Goal: Answer question/provide support

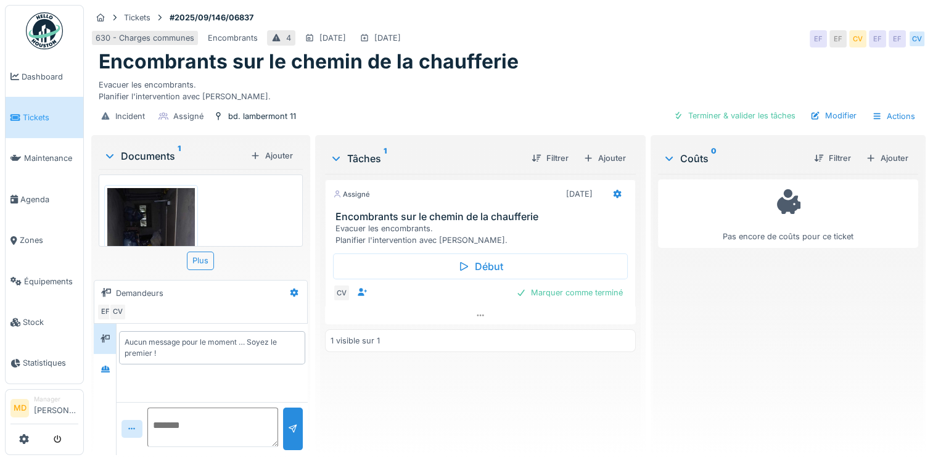
click at [153, 218] on img at bounding box center [151, 283] width 88 height 191
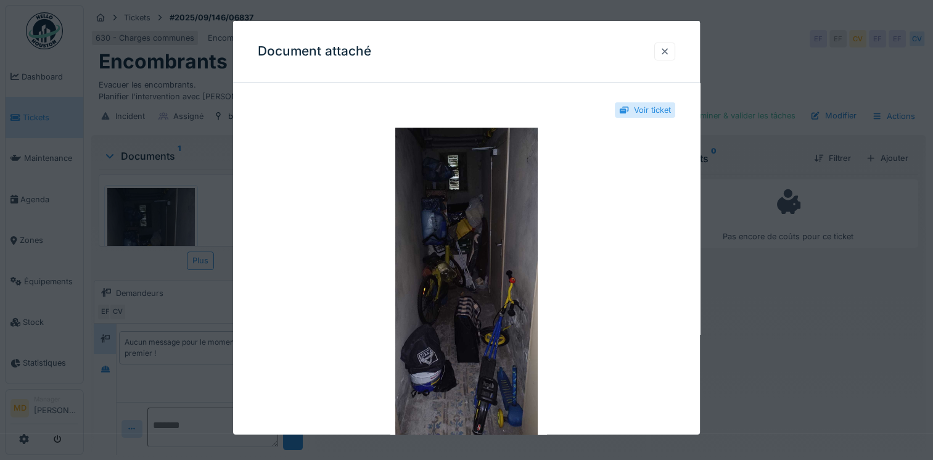
click at [668, 53] on div at bounding box center [665, 51] width 10 height 12
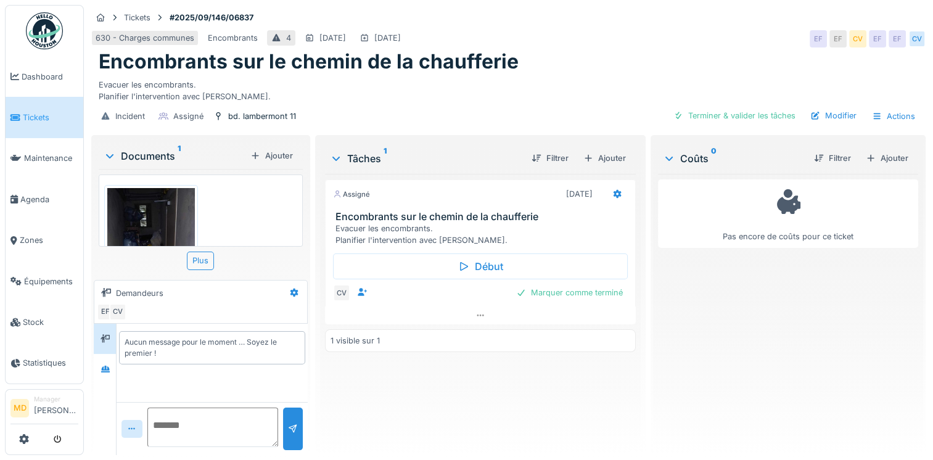
click at [166, 207] on img at bounding box center [151, 283] width 88 height 191
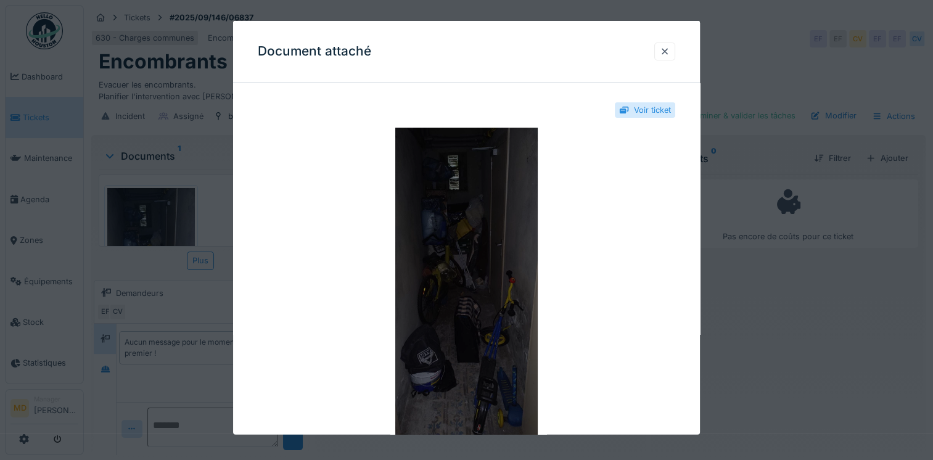
click at [577, 208] on img at bounding box center [466, 282] width 417 height 308
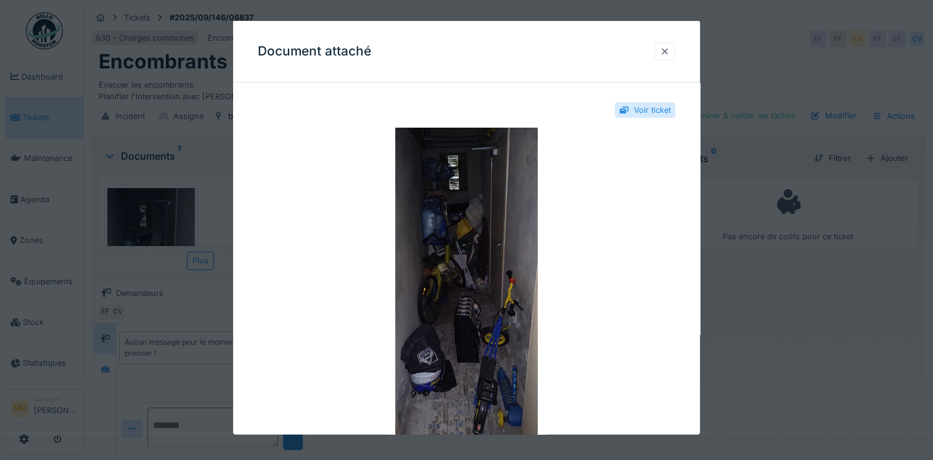
click at [670, 46] on div at bounding box center [665, 51] width 10 height 12
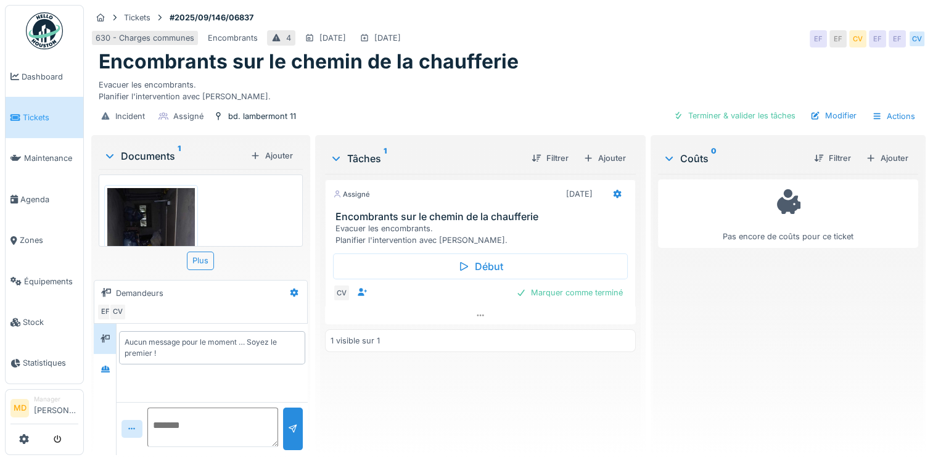
scroll to position [62, 0]
click at [161, 192] on img at bounding box center [151, 221] width 88 height 191
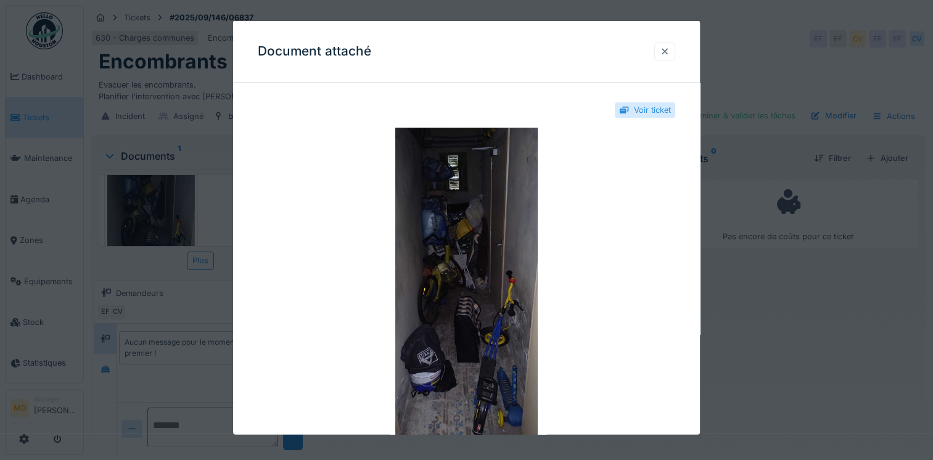
click at [675, 52] on div at bounding box center [664, 51] width 21 height 18
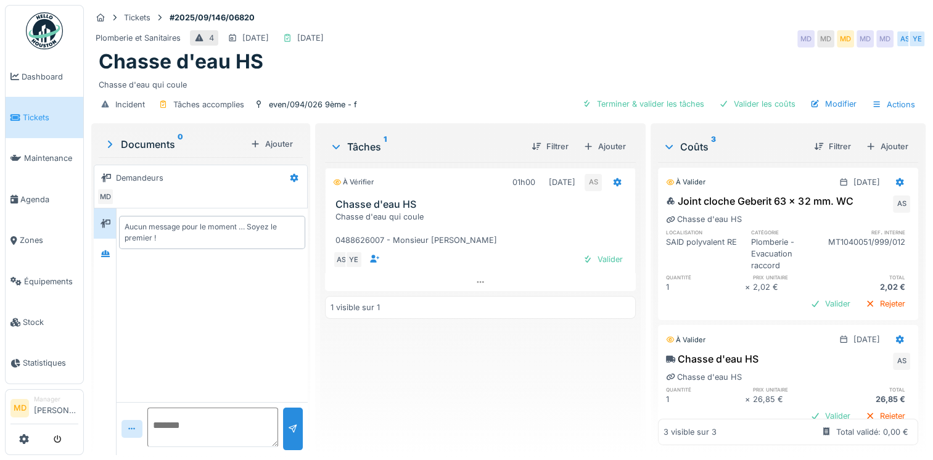
click at [93, 252] on div "Documents 0 Ajouter Demandeurs MD Aucun message pour le moment … Soyez le premi…" at bounding box center [200, 290] width 219 height 334
click at [103, 252] on icon at bounding box center [105, 253] width 9 height 7
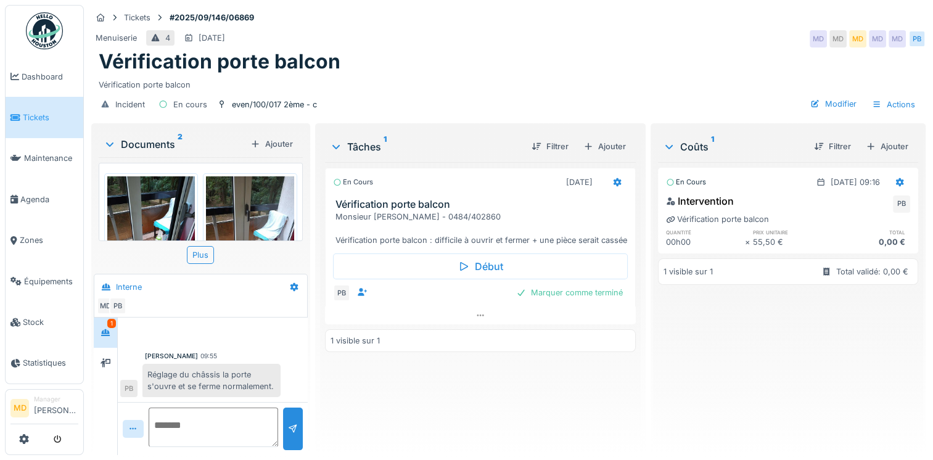
click at [170, 205] on img at bounding box center [151, 234] width 88 height 117
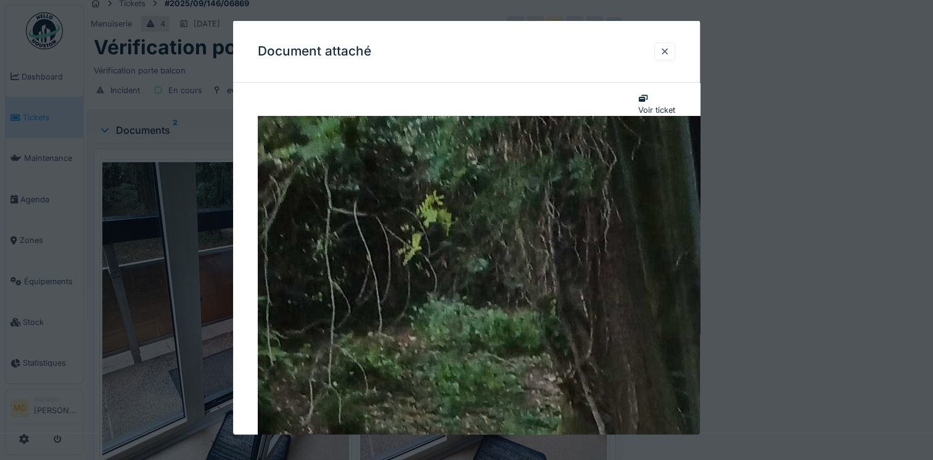
scroll to position [123, 0]
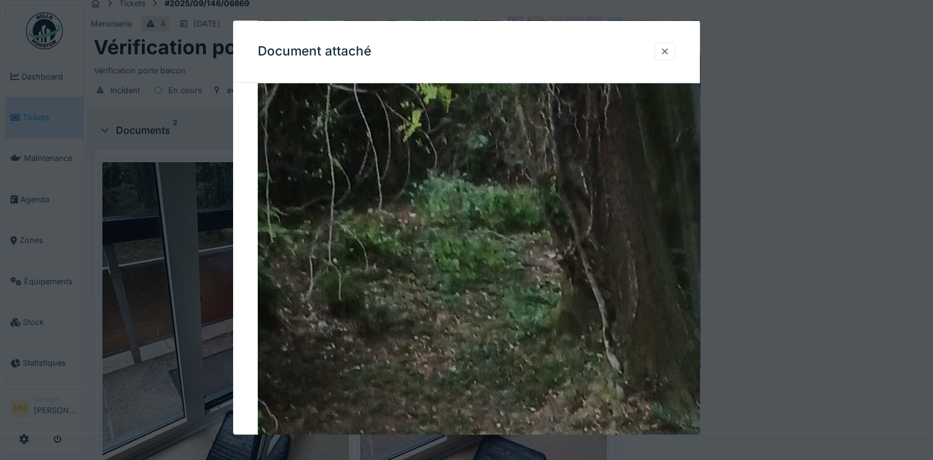
click at [674, 49] on div at bounding box center [664, 51] width 21 height 18
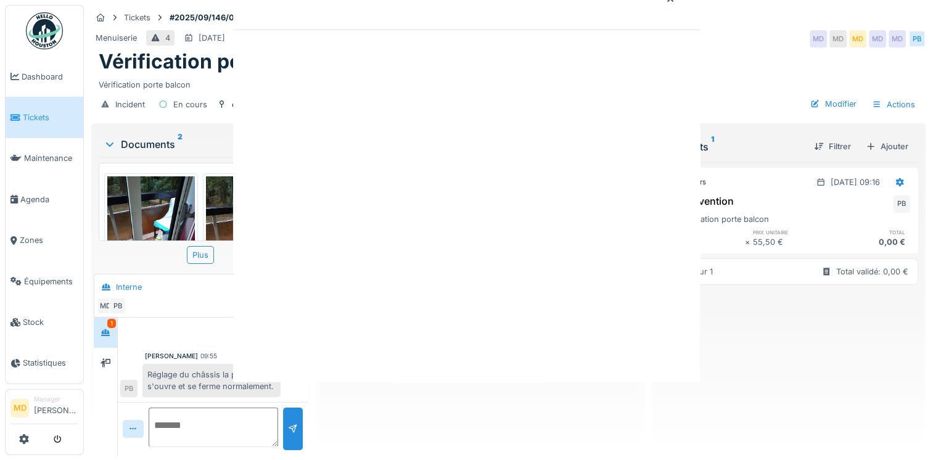
scroll to position [0, 0]
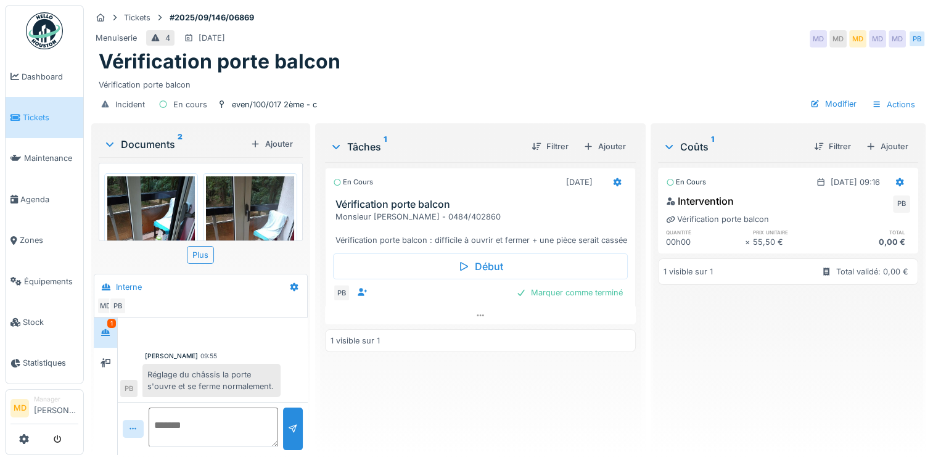
click at [237, 197] on img at bounding box center [250, 234] width 88 height 117
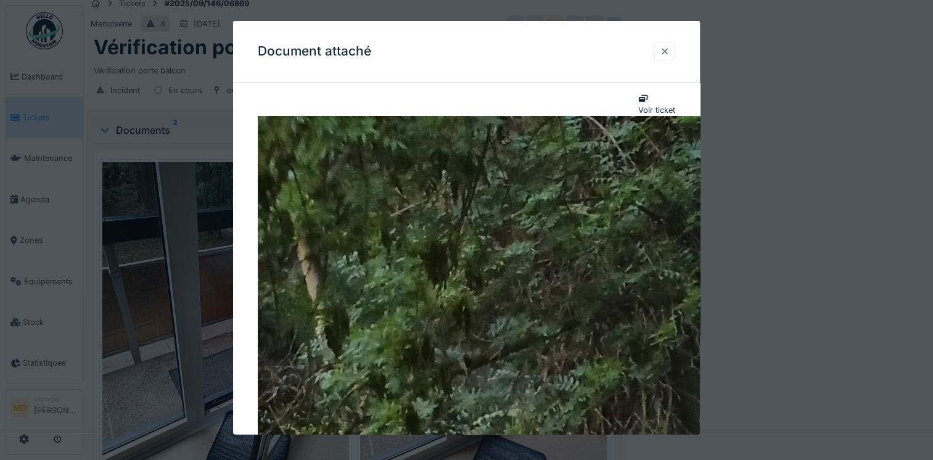
click at [670, 57] on div at bounding box center [665, 51] width 10 height 12
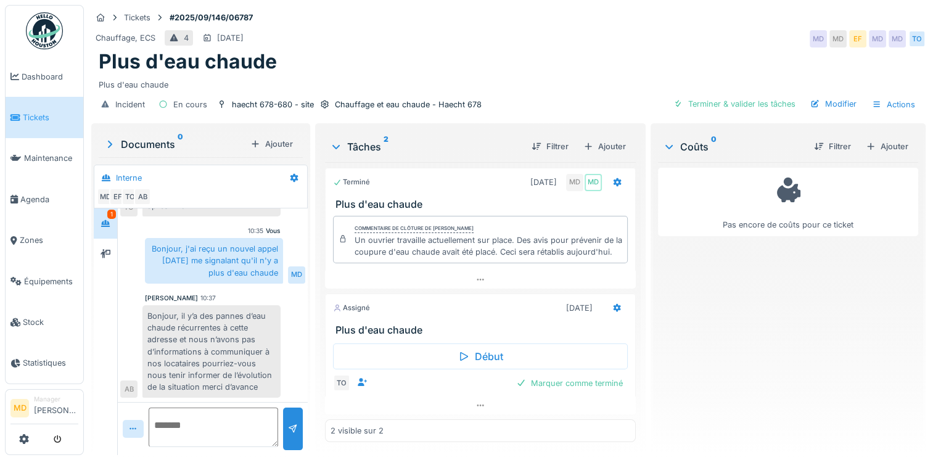
scroll to position [9, 0]
click at [117, 243] on div at bounding box center [105, 254] width 23 height 30
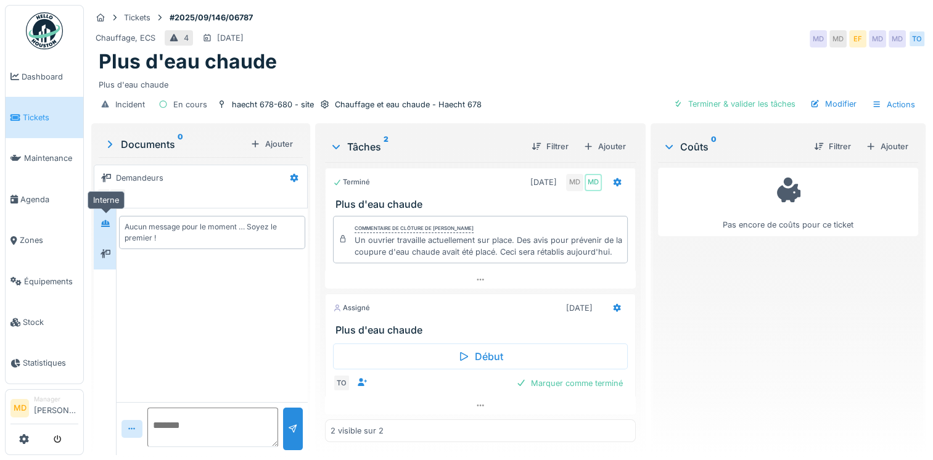
click at [104, 220] on icon at bounding box center [106, 224] width 10 height 8
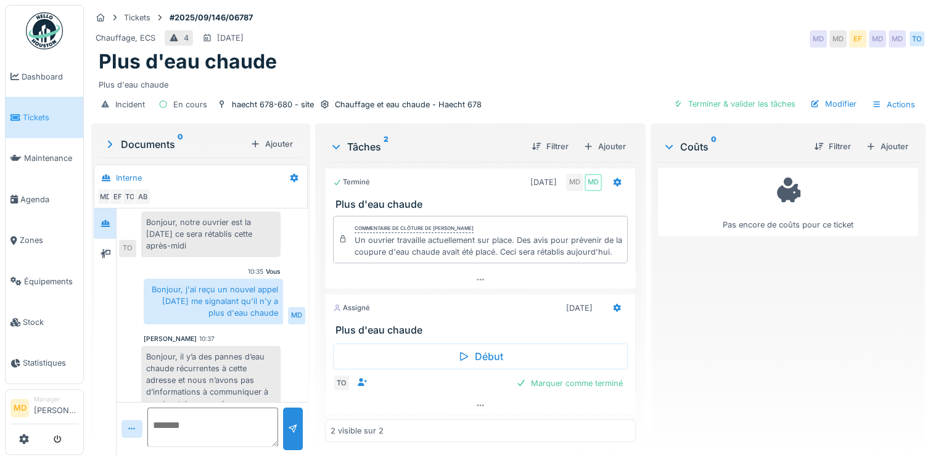
scroll to position [289, 0]
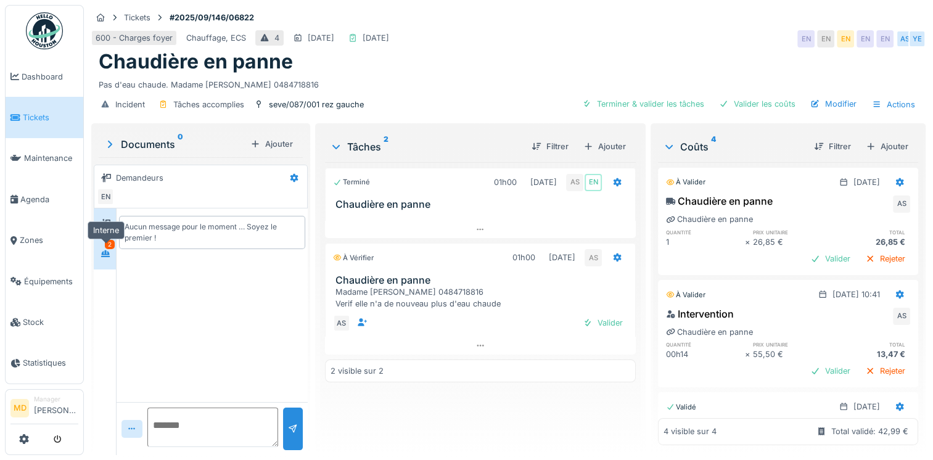
click at [109, 250] on icon at bounding box center [106, 254] width 10 height 8
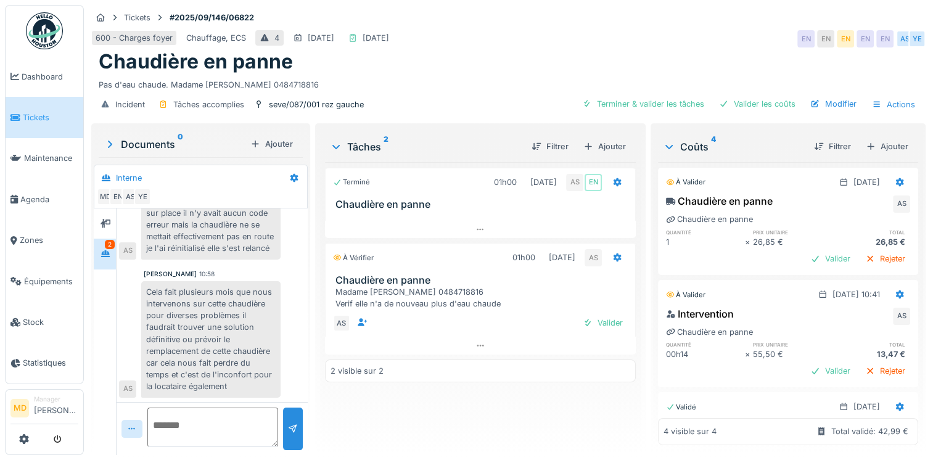
scroll to position [170, 0]
click at [194, 430] on textarea at bounding box center [212, 427] width 131 height 39
click at [105, 223] on icon at bounding box center [106, 223] width 10 height 9
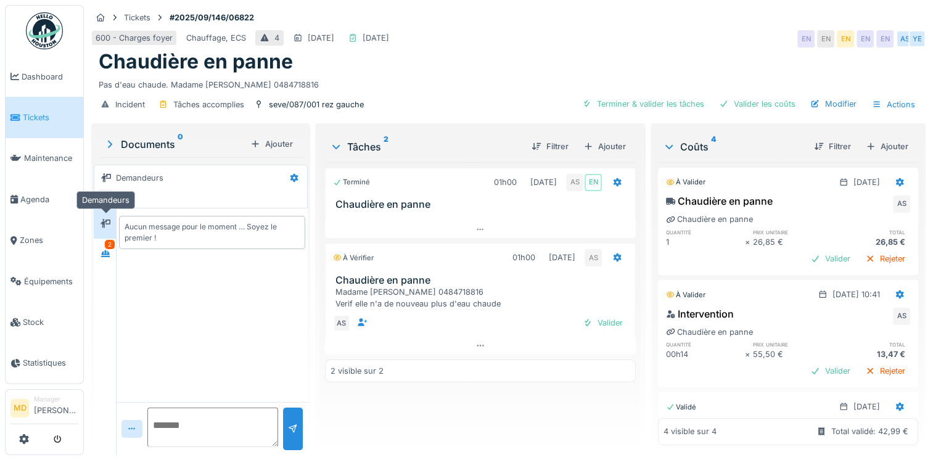
scroll to position [0, 0]
click at [102, 256] on icon at bounding box center [106, 254] width 10 height 8
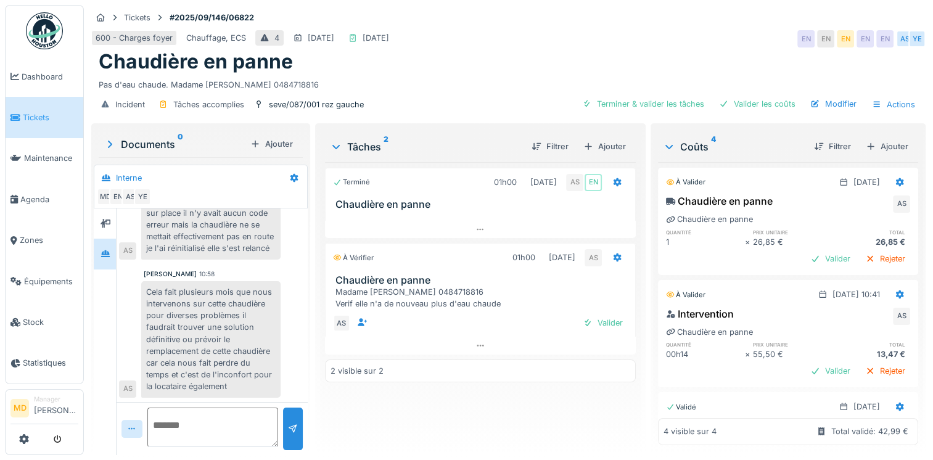
click at [181, 435] on textarea at bounding box center [212, 427] width 131 height 39
type textarea "*"
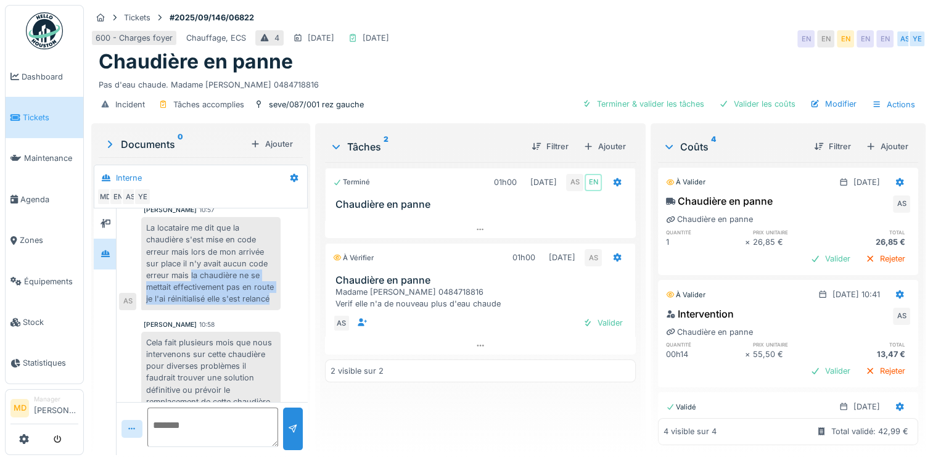
drag, startPoint x: 191, startPoint y: 270, endPoint x: 251, endPoint y: 307, distance: 70.9
click at [251, 307] on div "La locataire me dit que la chaudière s'est mise en code erreur mais lors de mon…" at bounding box center [210, 263] width 139 height 93
drag, startPoint x: 251, startPoint y: 307, endPoint x: 210, endPoint y: 291, distance: 43.7
copy div "la chaudière ne se mettait effectivement pas en route je l'ai réinitialisé elle…"
click at [594, 323] on div "Valider" at bounding box center [603, 323] width 50 height 17
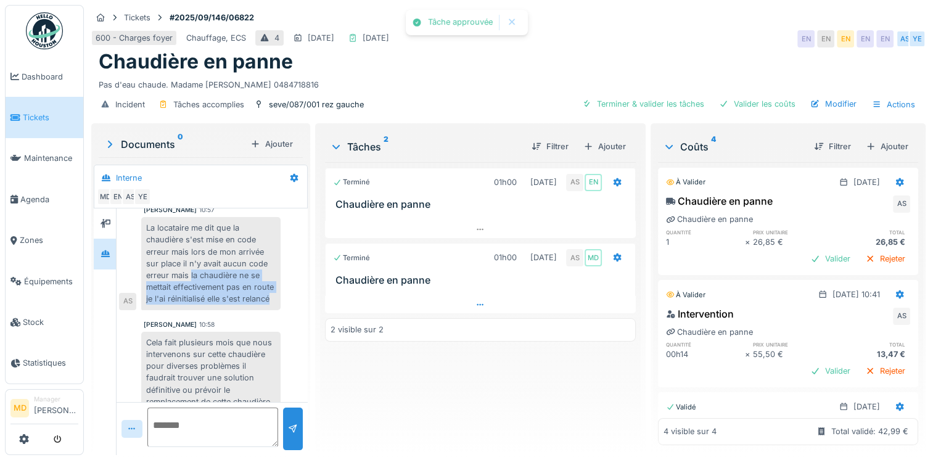
scroll to position [171, 0]
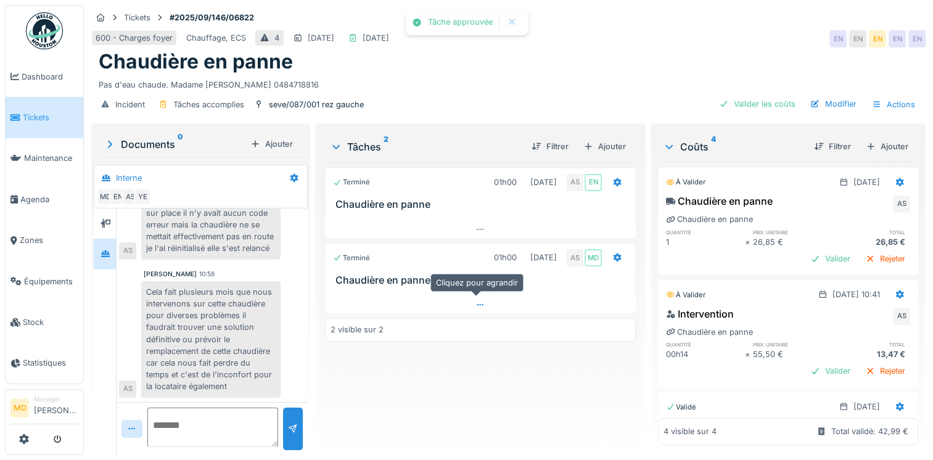
click at [483, 302] on div at bounding box center [480, 305] width 311 height 18
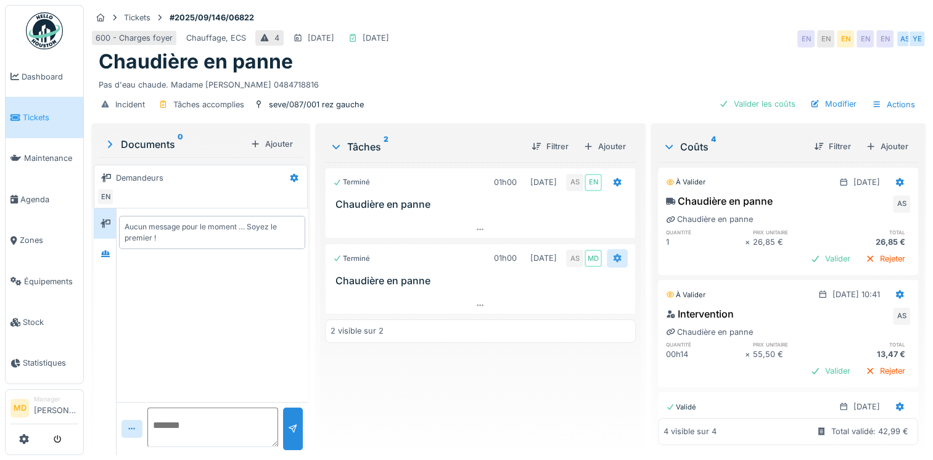
click at [614, 255] on icon at bounding box center [618, 258] width 8 height 9
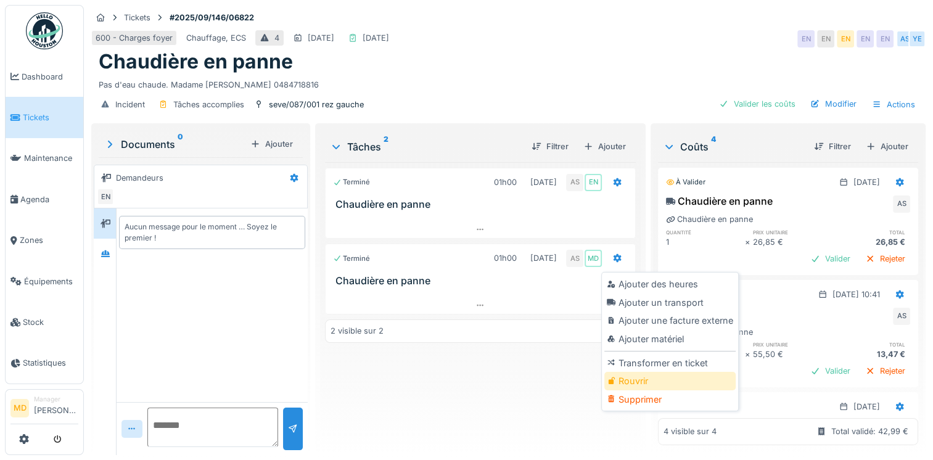
click at [638, 377] on div "Rouvrir" at bounding box center [669, 381] width 131 height 19
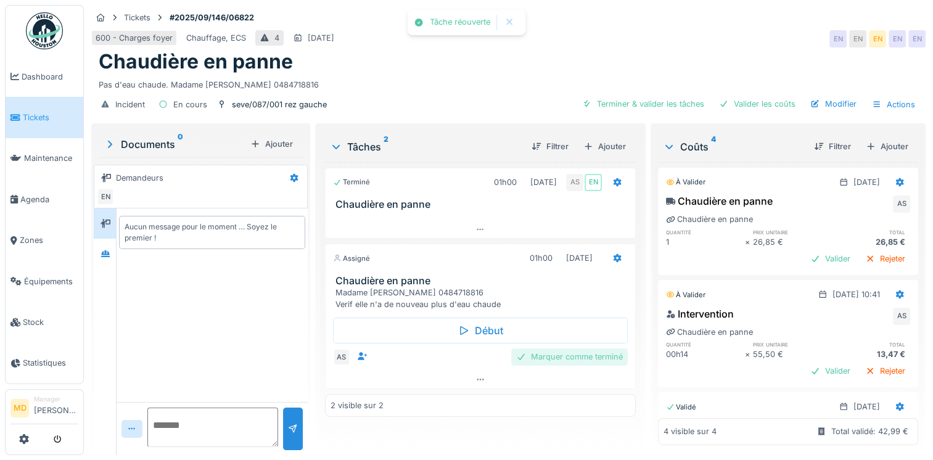
click at [565, 361] on div "Marquer comme terminé" at bounding box center [569, 356] width 117 height 17
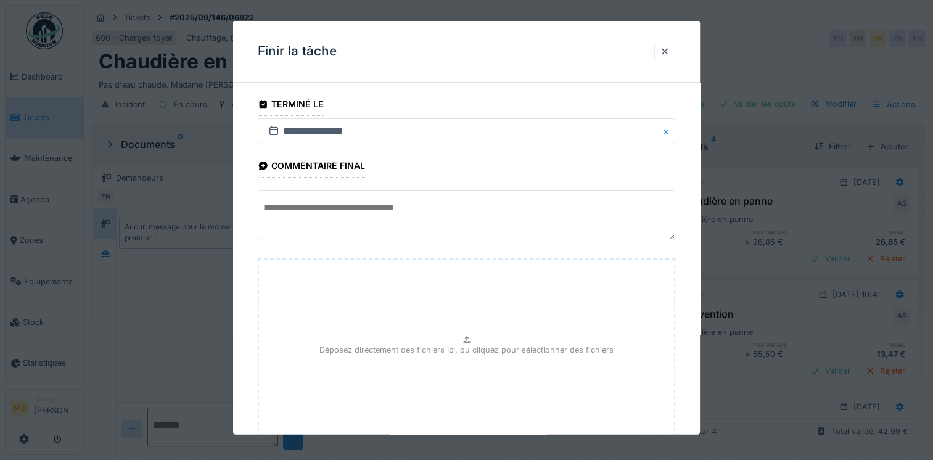
click at [338, 225] on textarea at bounding box center [466, 215] width 417 height 51
paste textarea "**********"
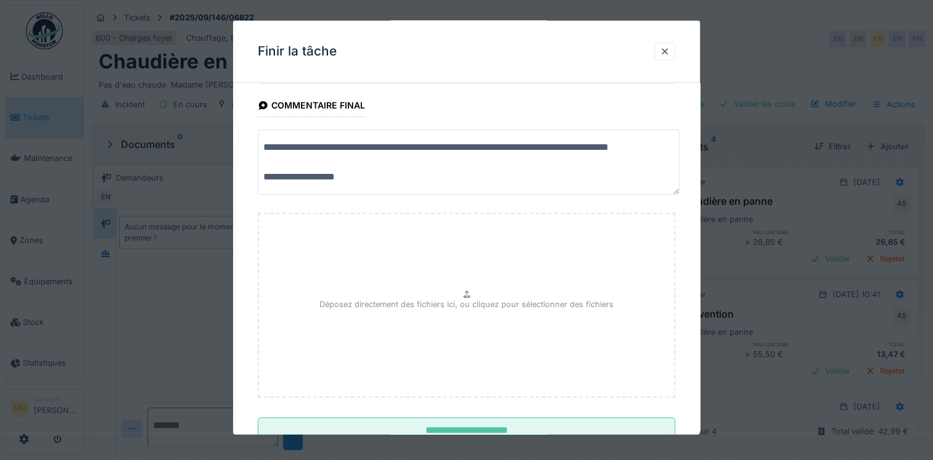
scroll to position [102, 0]
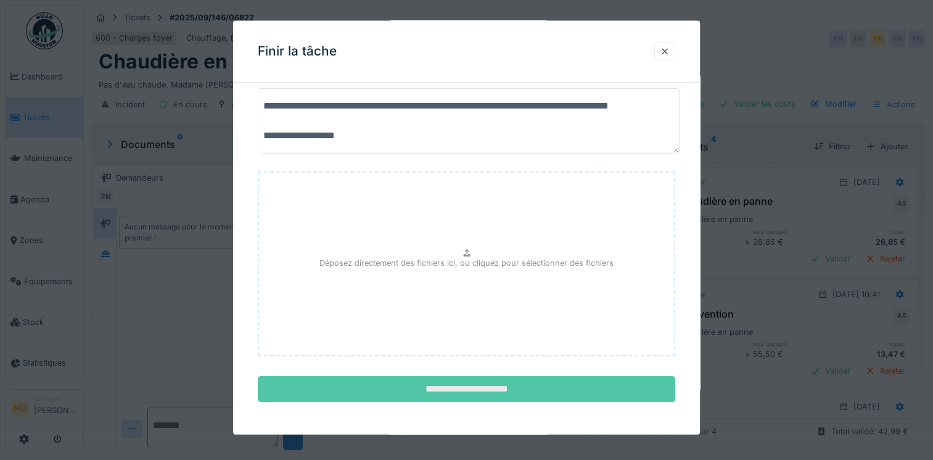
type textarea "**********"
click at [476, 385] on input "**********" at bounding box center [466, 389] width 417 height 26
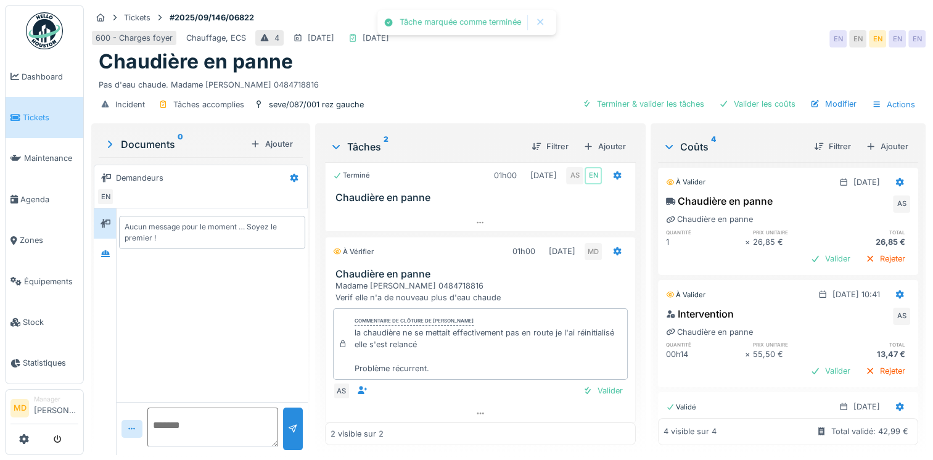
scroll to position [10, 0]
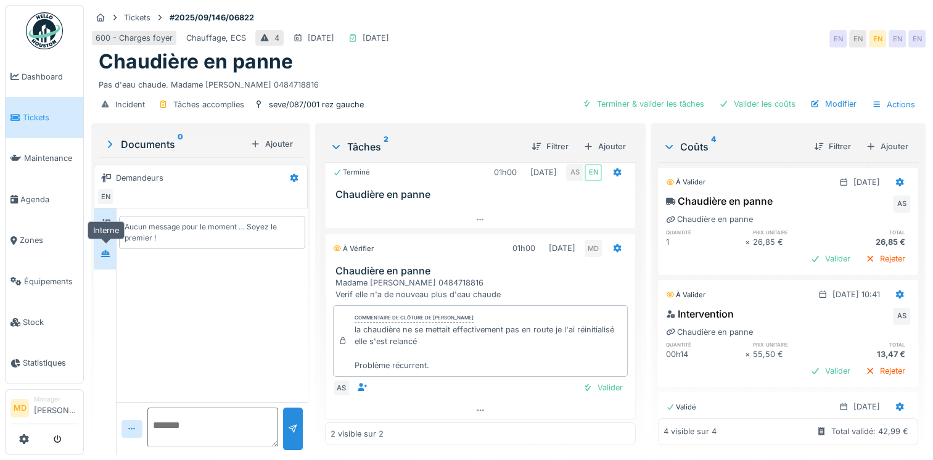
click at [110, 255] on icon at bounding box center [106, 254] width 10 height 8
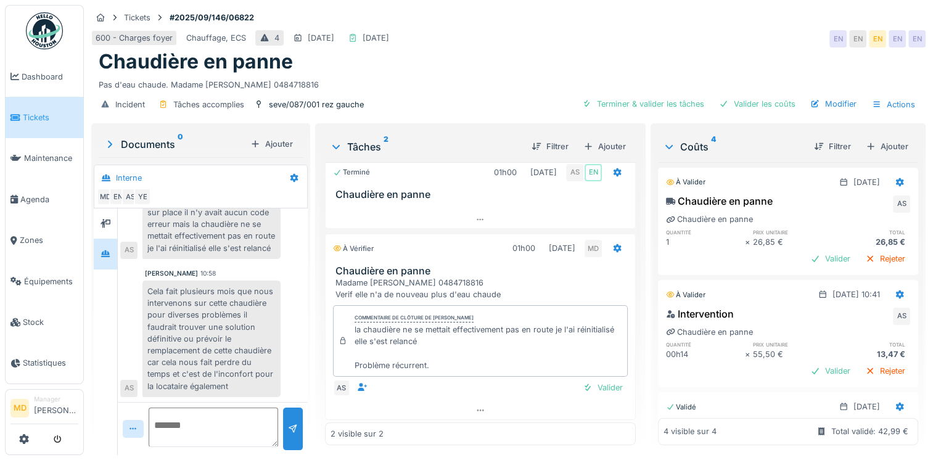
scroll to position [181, 0]
click at [583, 388] on div "Valider" at bounding box center [603, 387] width 50 height 17
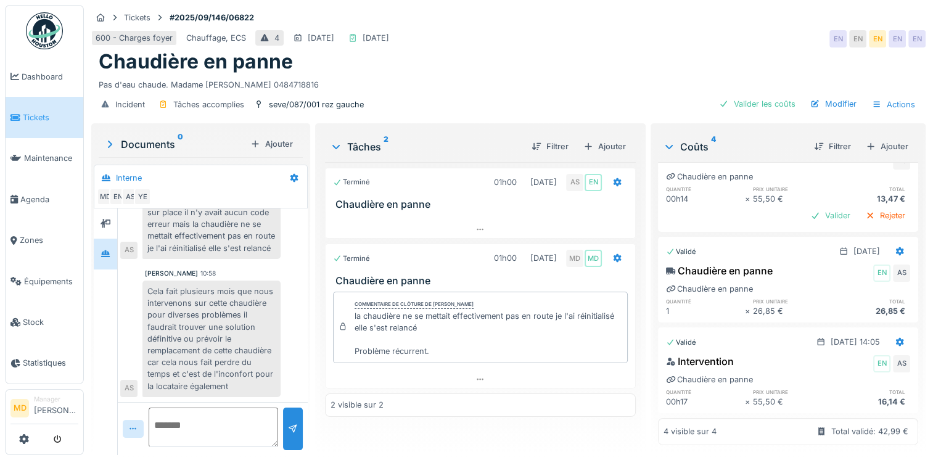
scroll to position [0, 0]
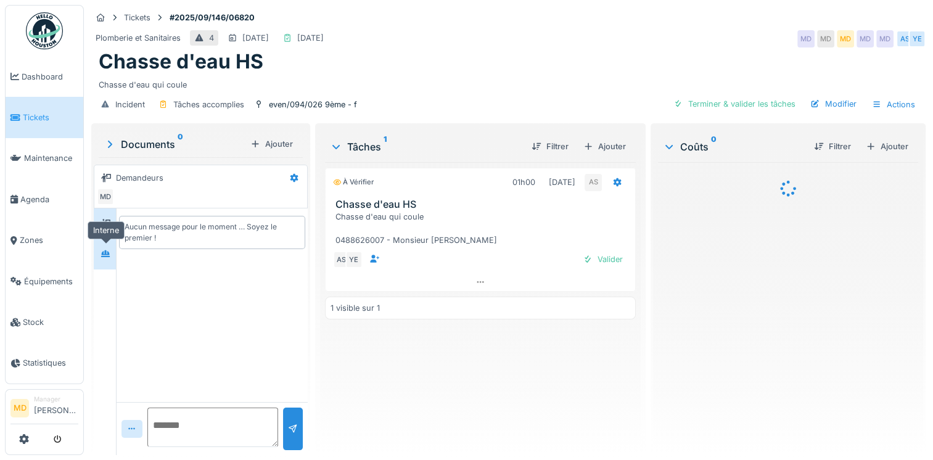
click at [114, 252] on div at bounding box center [105, 253] width 19 height 15
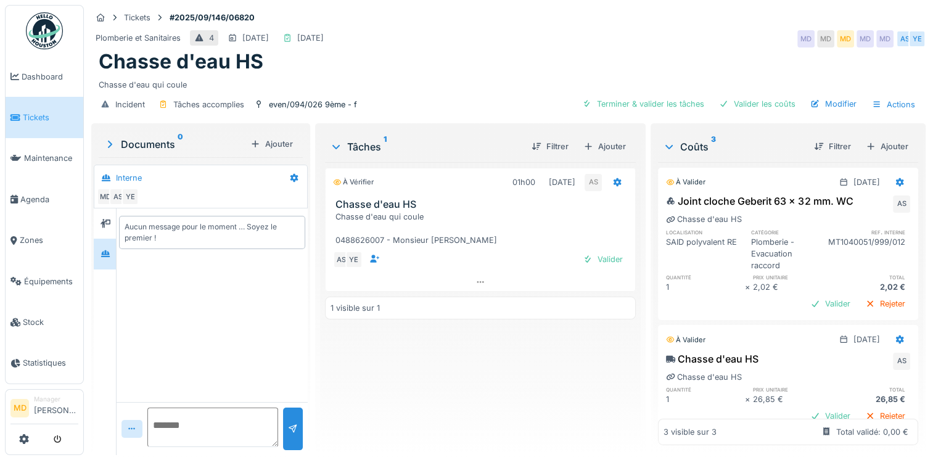
scroll to position [147, 0]
